Goal: Transaction & Acquisition: Purchase product/service

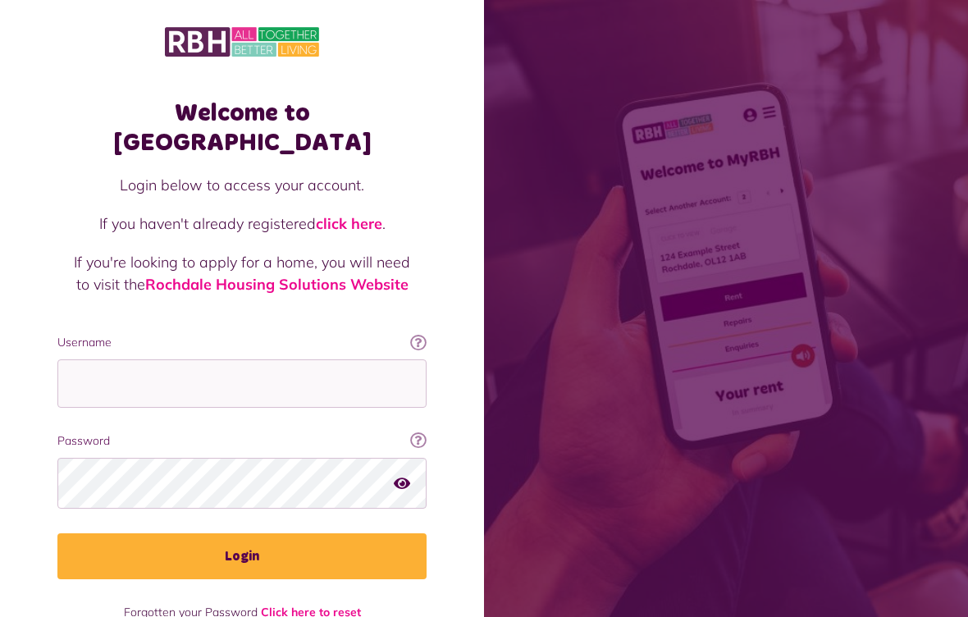
scroll to position [195, 0]
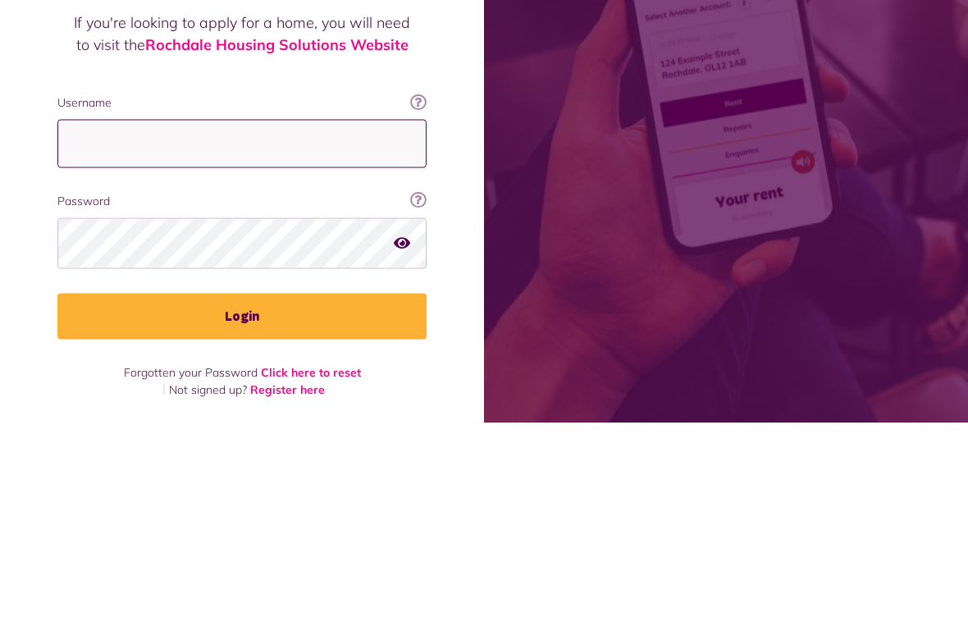
type input "**********"
click at [242, 488] on button "Login" at bounding box center [241, 511] width 369 height 46
click at [295, 508] on button "Login" at bounding box center [241, 511] width 369 height 46
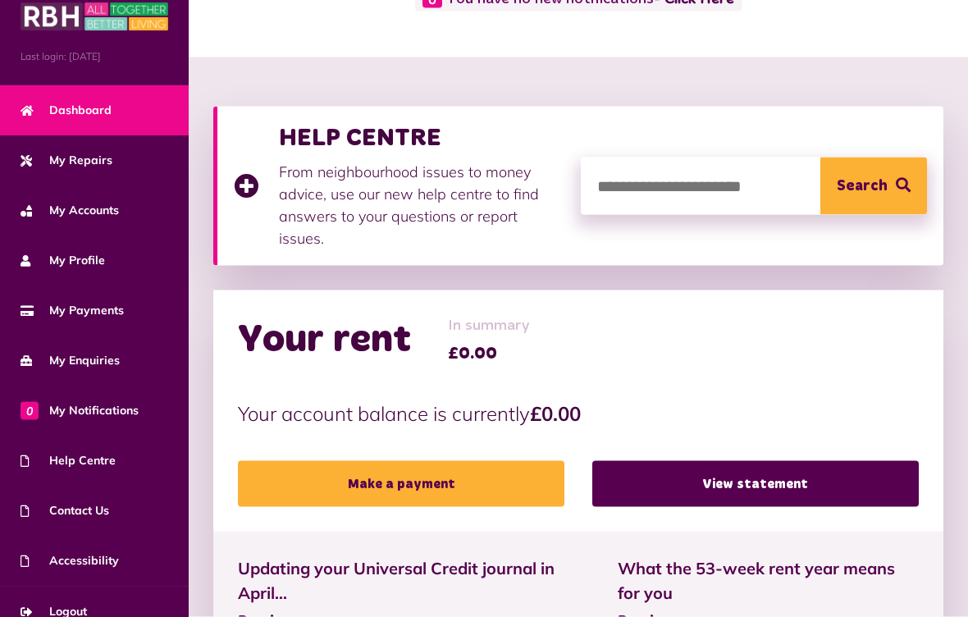
scroll to position [143, 0]
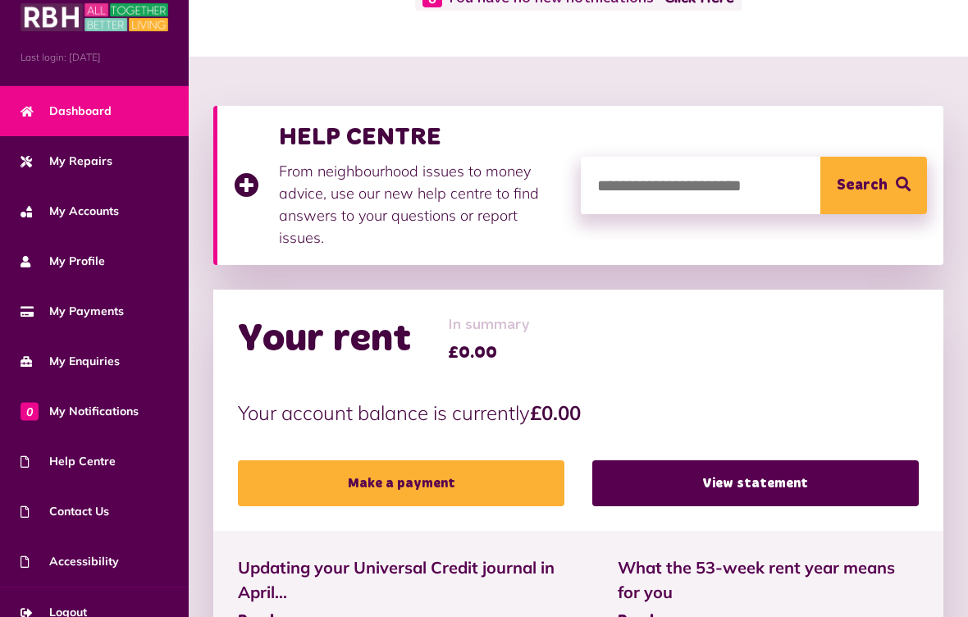
click at [482, 485] on link "Make a payment" at bounding box center [401, 483] width 327 height 46
click at [480, 493] on link "Make a payment" at bounding box center [401, 483] width 327 height 46
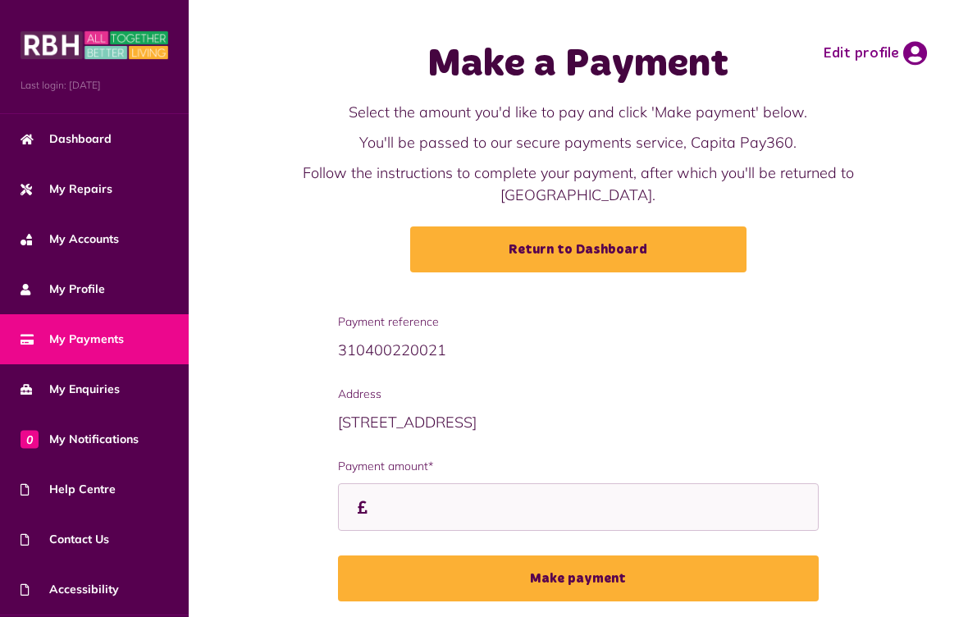
scroll to position [40, 0]
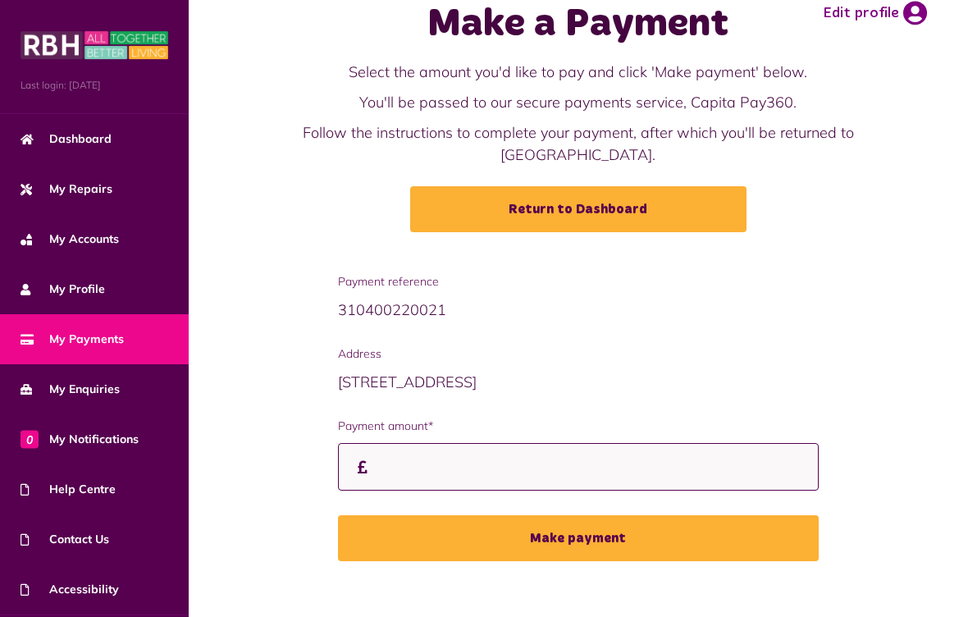
click at [530, 476] on input "Payment amount*" at bounding box center [579, 467] width 482 height 48
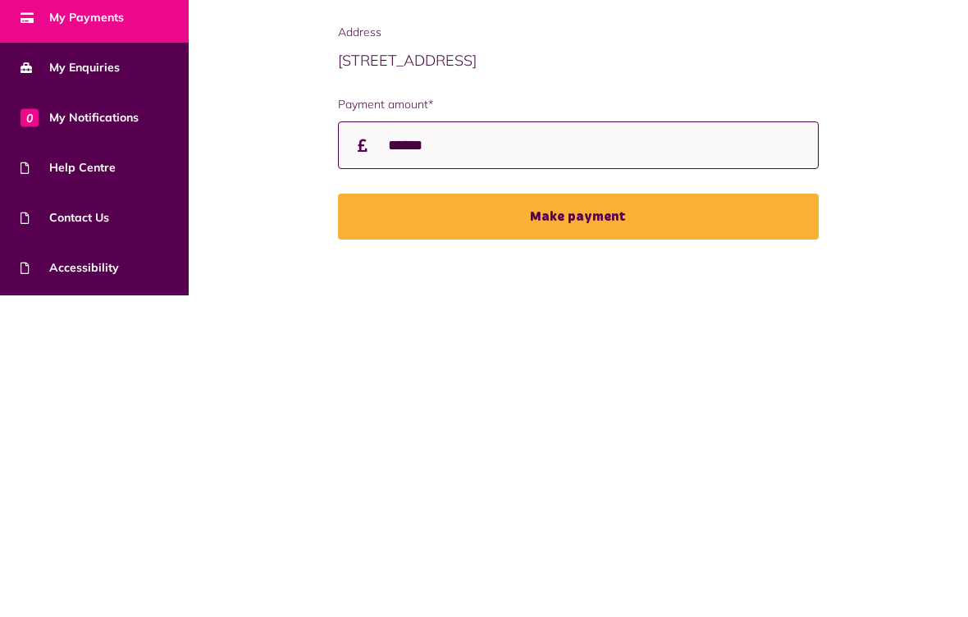
type input "******"
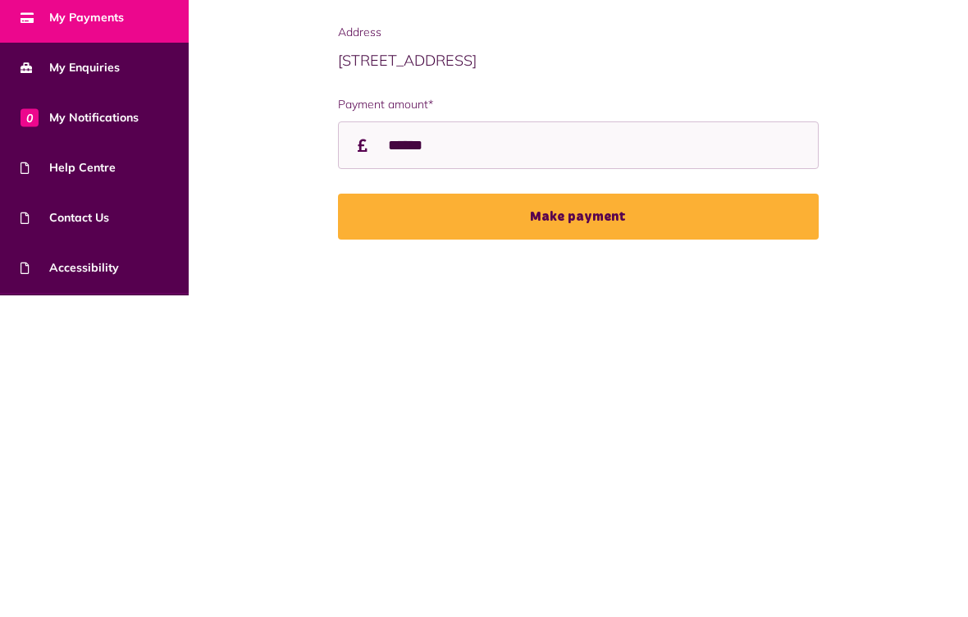
click at [635, 515] on button "Make payment" at bounding box center [579, 538] width 482 height 46
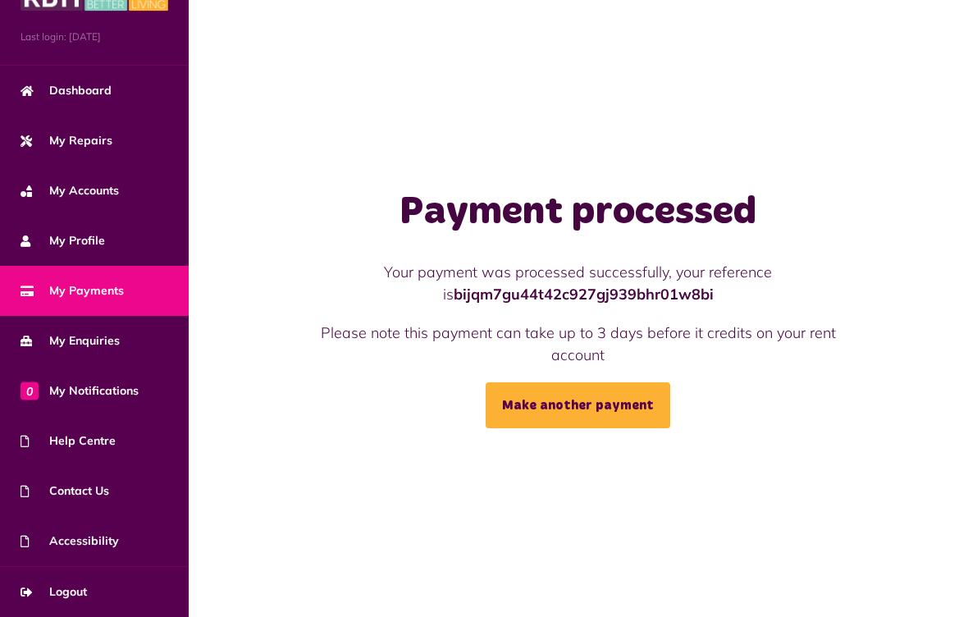
scroll to position [48, 0]
click at [136, 297] on link "My Payments" at bounding box center [94, 291] width 189 height 50
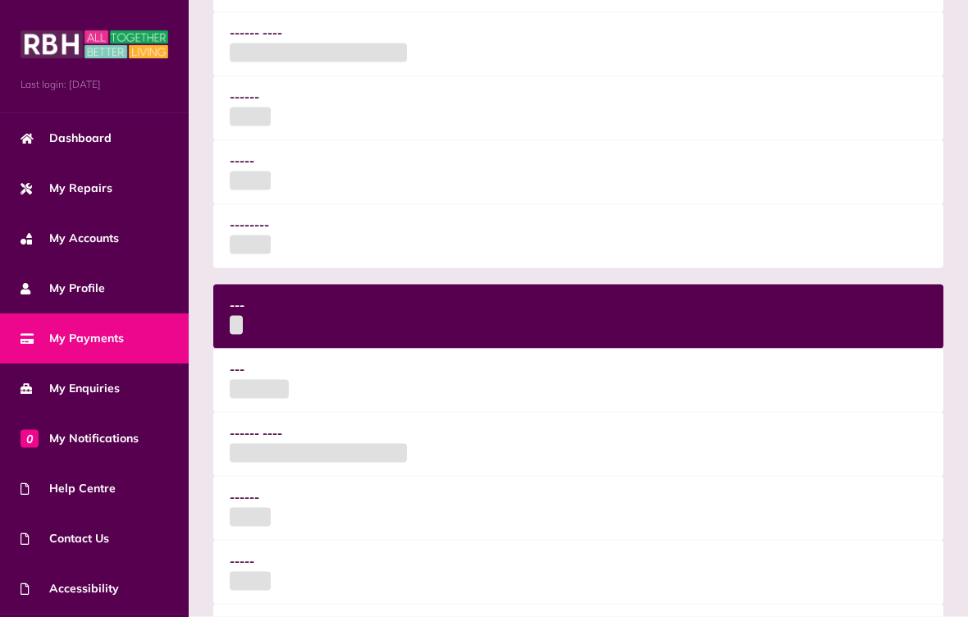
scroll to position [911, 0]
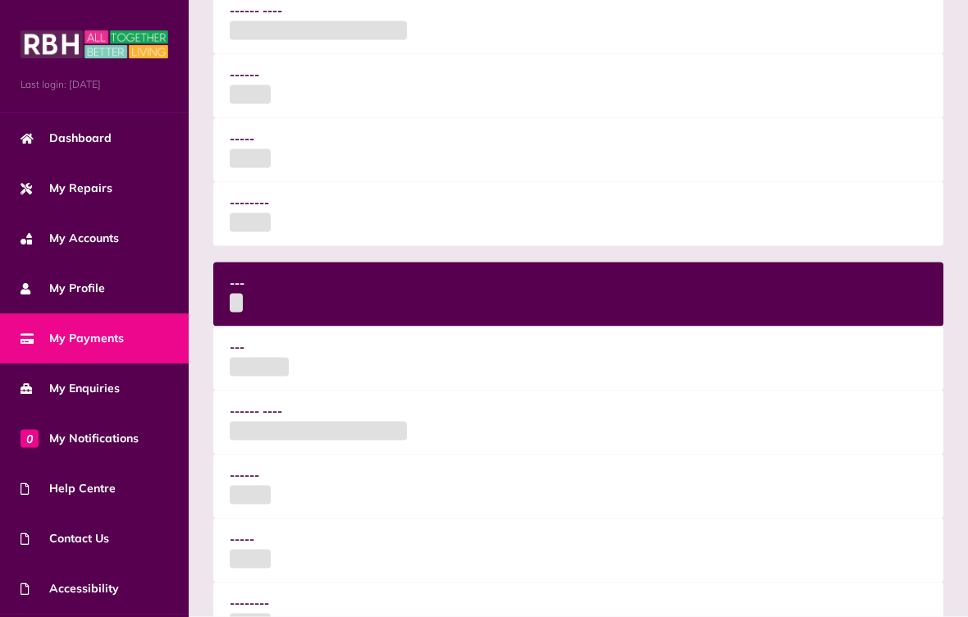
click at [126, 332] on link "My Payments" at bounding box center [94, 339] width 189 height 50
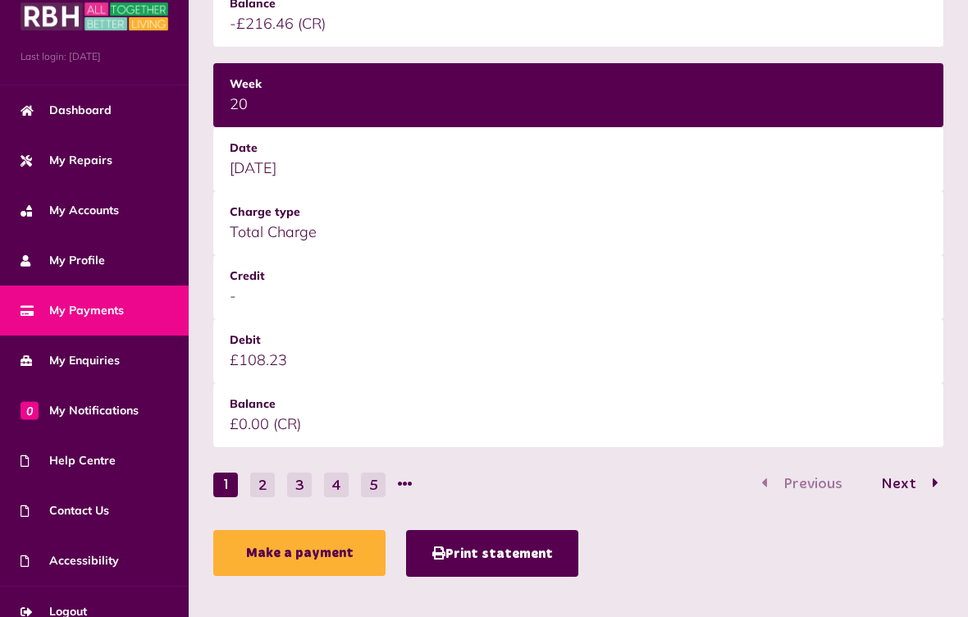
scroll to position [28, 0]
click at [111, 616] on link "Logout" at bounding box center [94, 613] width 189 height 50
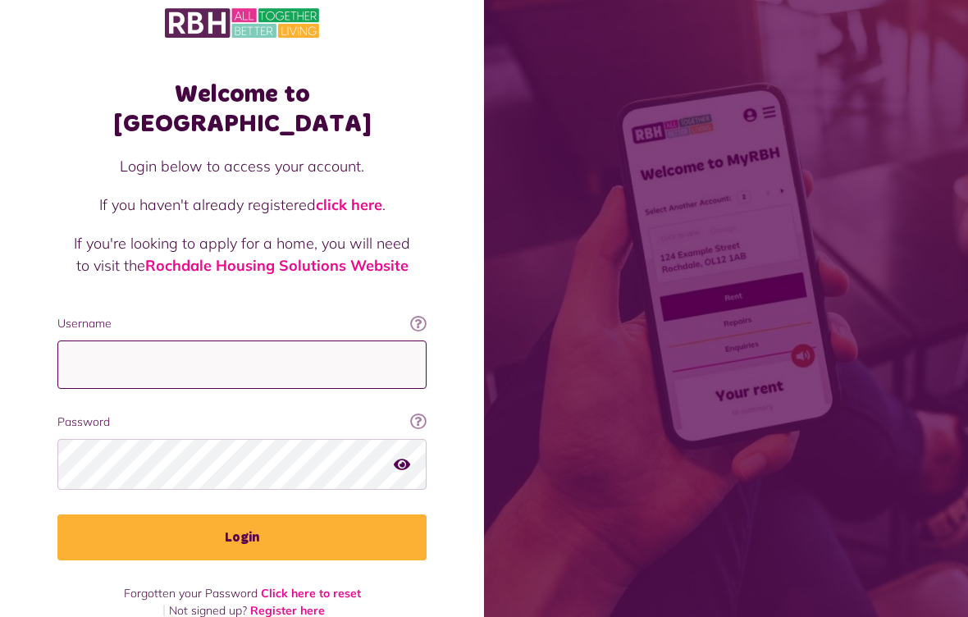
scroll to position [172, 0]
